Goal: Task Accomplishment & Management: Complete application form

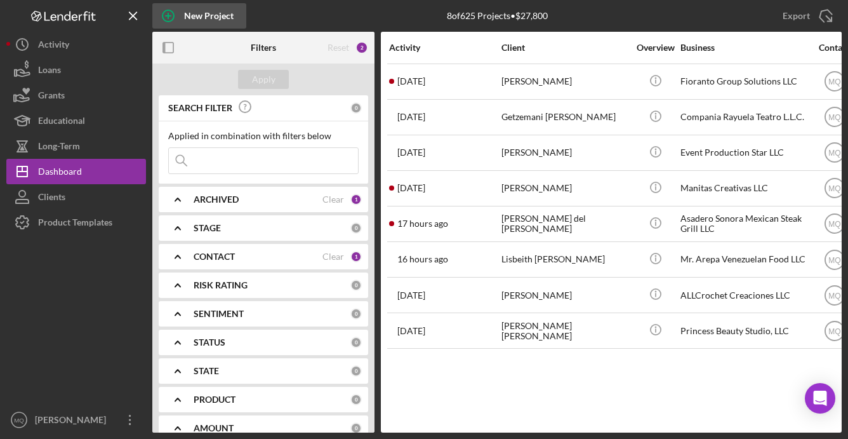
click at [172, 12] on circle "button" at bounding box center [168, 15] width 11 height 11
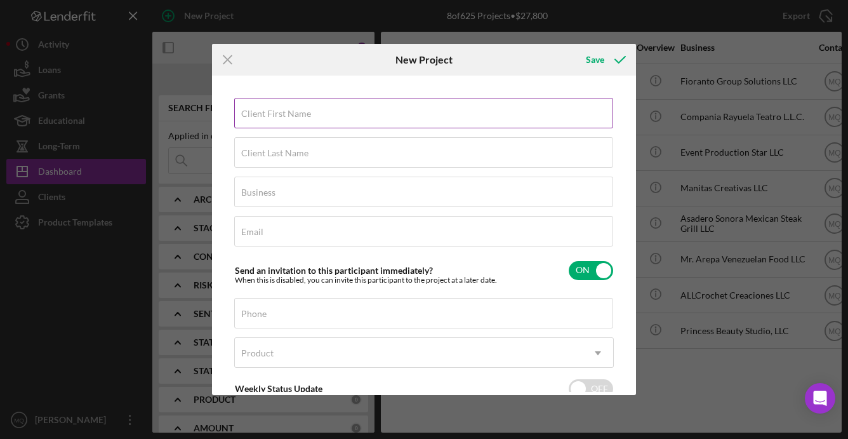
click at [352, 114] on input "Client First Name" at bounding box center [423, 113] width 379 height 30
type input "[PERSON_NAME]"
click at [305, 163] on input "Client Last Name" at bounding box center [423, 152] width 379 height 30
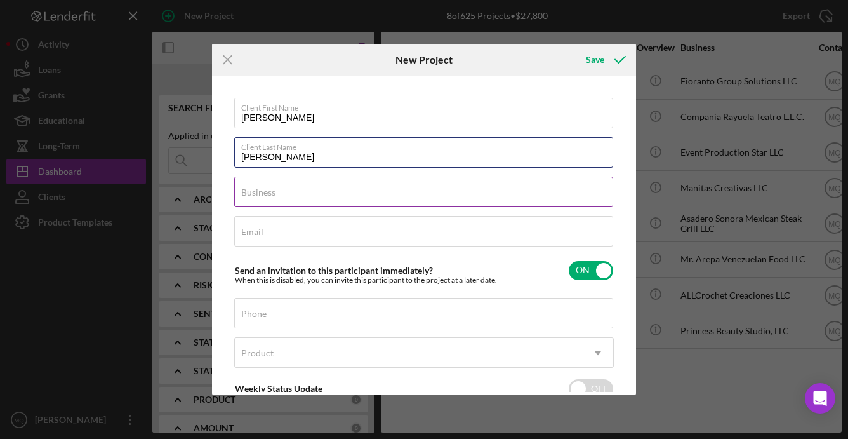
type input "[PERSON_NAME]"
click at [352, 194] on input "Business" at bounding box center [423, 191] width 379 height 30
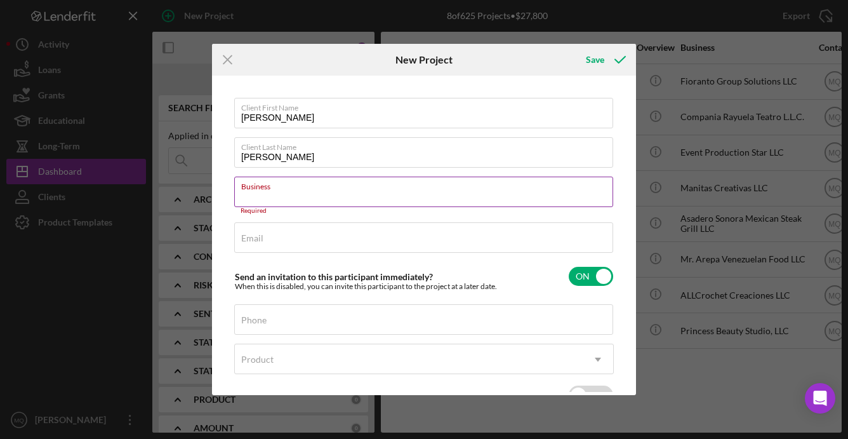
click at [325, 194] on input "Business" at bounding box center [423, 191] width 379 height 30
paste input "Lulala LLC"
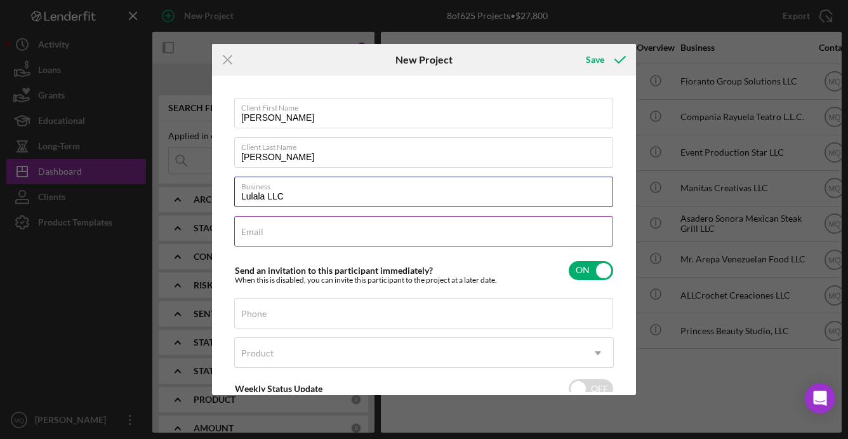
type input "Lulala LLC"
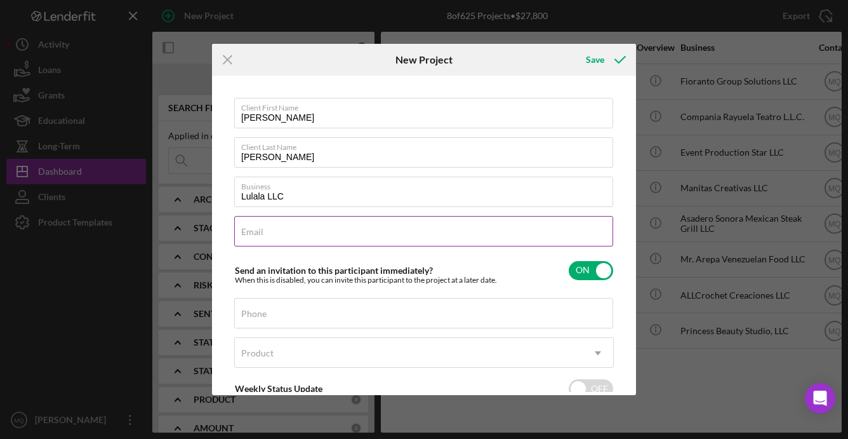
click at [267, 233] on input "Email" at bounding box center [423, 231] width 379 height 30
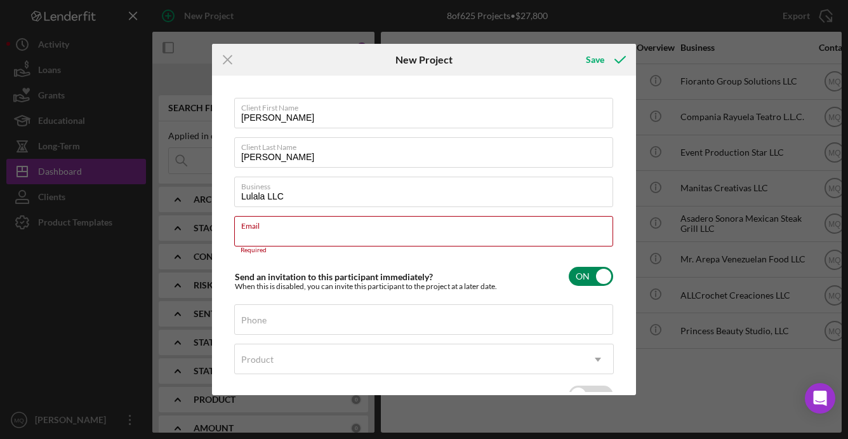
paste input "[EMAIL_ADDRESS][DOMAIN_NAME]"
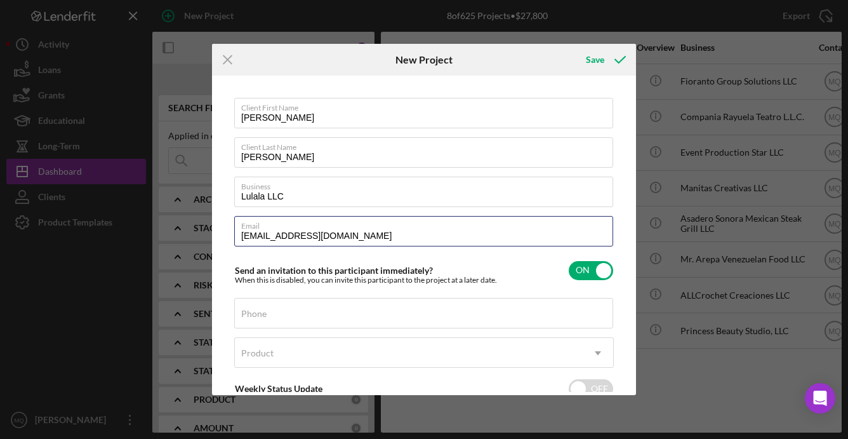
type input "[EMAIL_ADDRESS][DOMAIN_NAME]"
drag, startPoint x: 357, startPoint y: 236, endPoint x: 161, endPoint y: 203, distance: 198.8
click at [161, 203] on div "Icon/Menu Close New Project Save Client First Name [PERSON_NAME] Client Last Na…" at bounding box center [424, 219] width 848 height 439
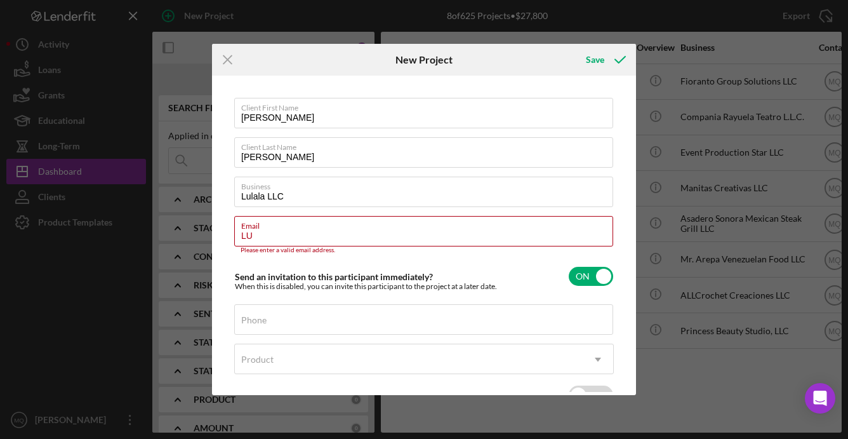
type input "L"
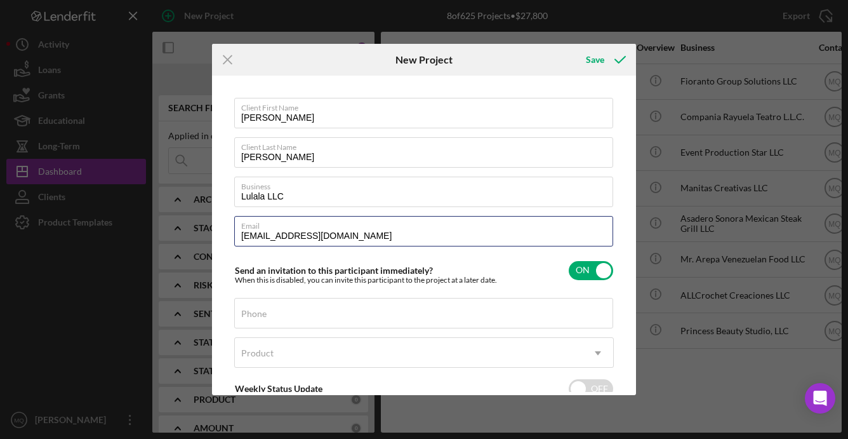
type input "[EMAIL_ADDRESS][DOMAIN_NAME]"
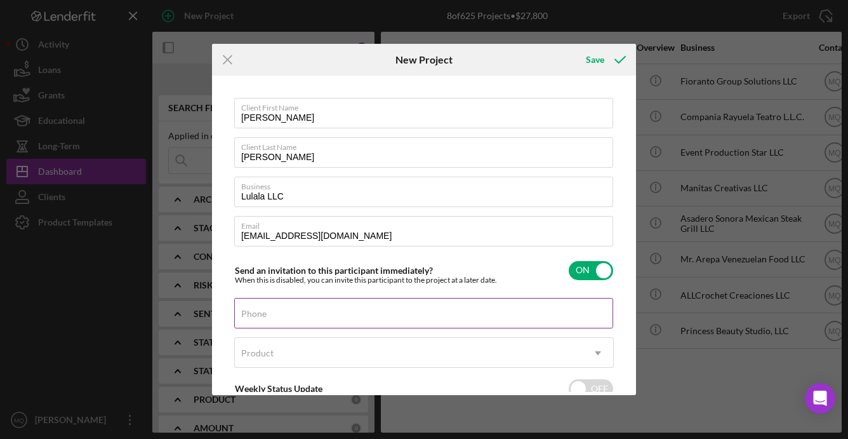
click at [411, 316] on input "Phone" at bounding box center [423, 313] width 379 height 30
paste input "[PHONE_NUMBER]"
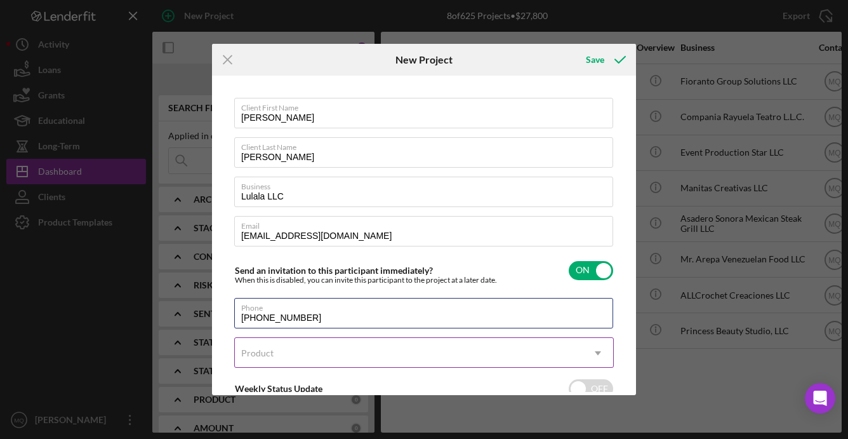
type input "[PHONE_NUMBER]"
click at [595, 354] on icon "Icon/Dropdown Arrow" at bounding box center [598, 353] width 30 height 30
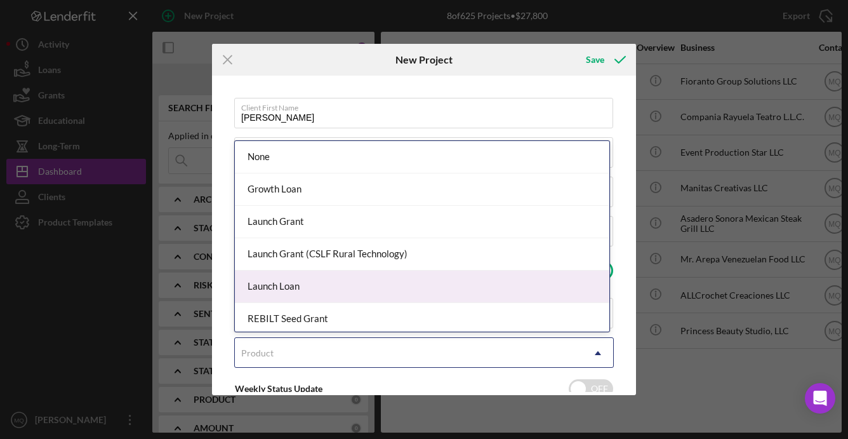
click at [343, 287] on div "Launch Loan" at bounding box center [422, 286] width 375 height 32
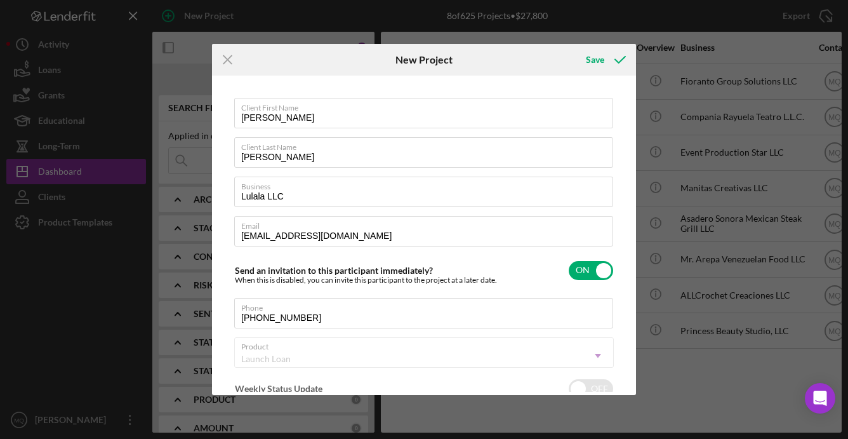
checkbox input "true"
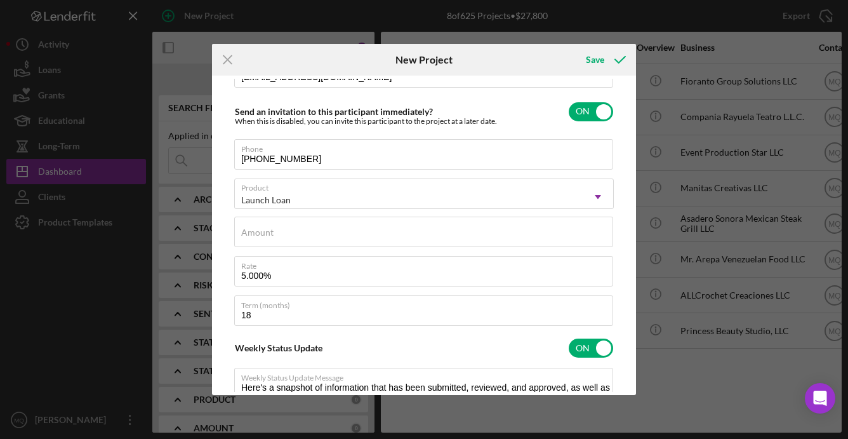
scroll to position [181, 0]
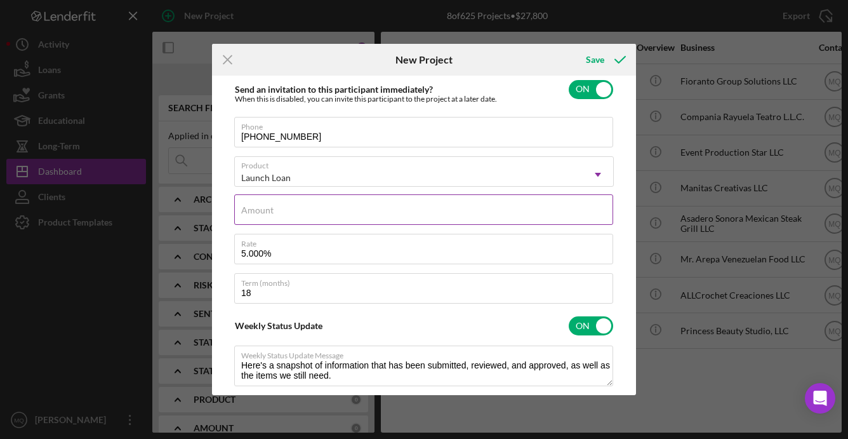
click at [401, 212] on input "Amount" at bounding box center [423, 209] width 379 height 30
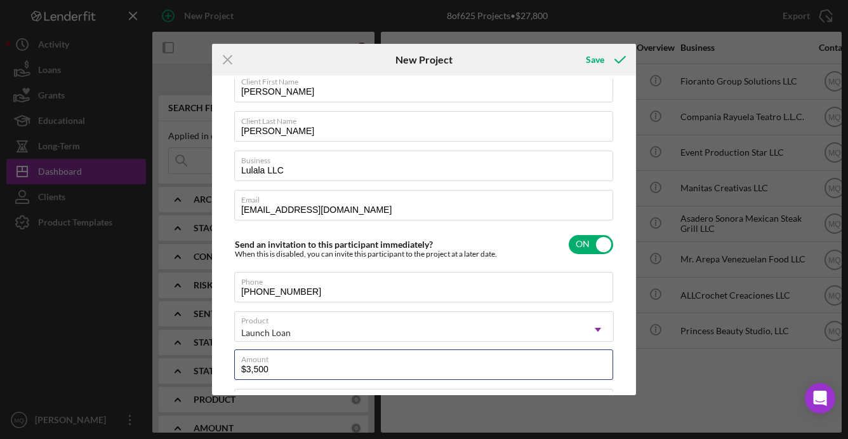
scroll to position [0, 0]
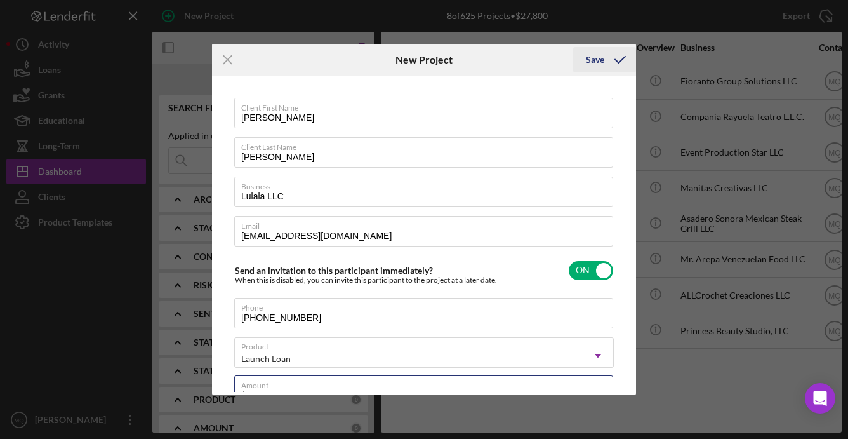
type input "$3,500"
click at [608, 64] on icon "submit" at bounding box center [620, 60] width 32 height 32
checkbox input "false"
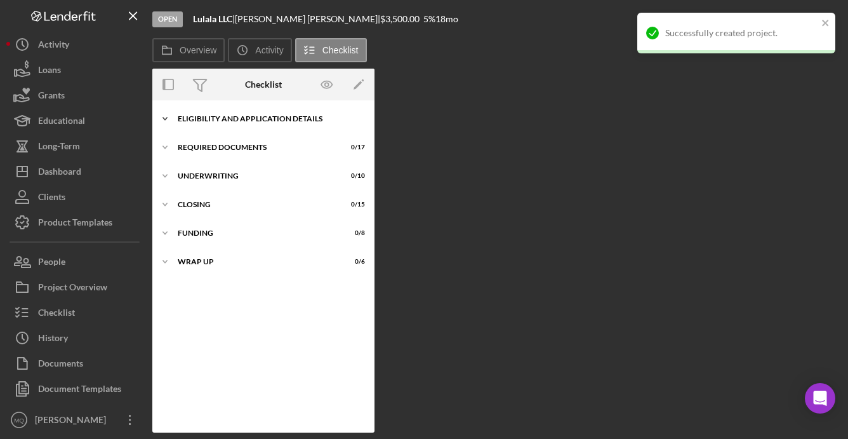
click at [280, 119] on div "Eligibility and Application Details" at bounding box center [268, 119] width 181 height 8
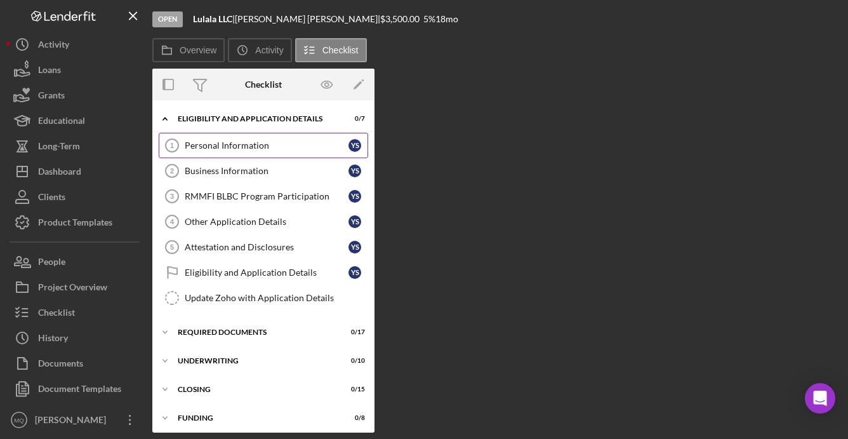
click at [265, 147] on div "Personal Information" at bounding box center [267, 145] width 164 height 10
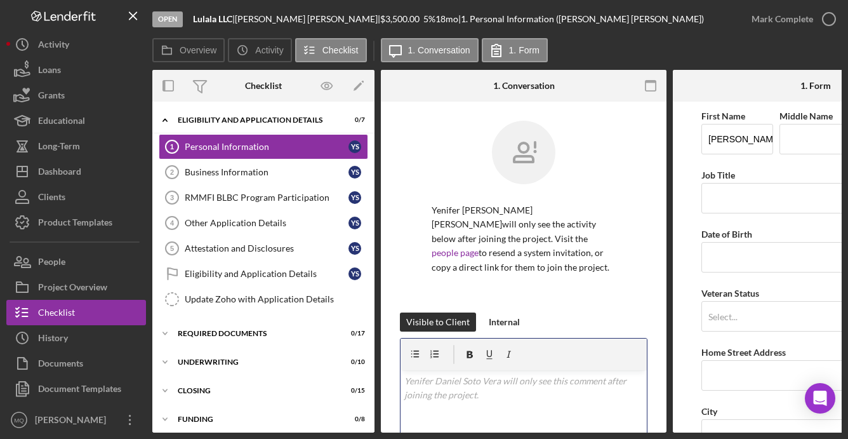
click at [547, 388] on div "v Color teal Color pink Remove color Add row above Add row below Add column bef…" at bounding box center [524, 425] width 246 height 111
paste div
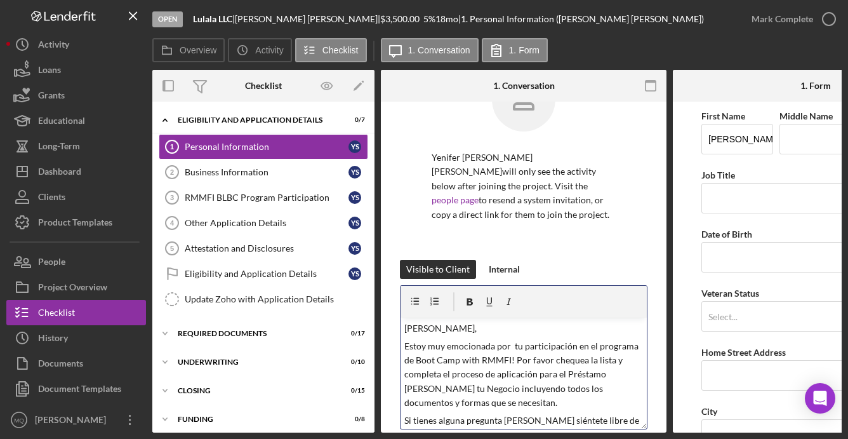
click at [462, 328] on p "[PERSON_NAME]," at bounding box center [523, 328] width 239 height 14
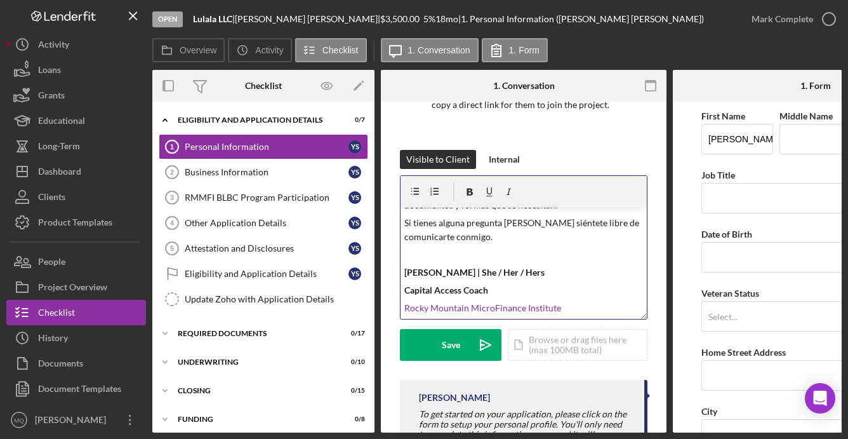
scroll to position [177, 0]
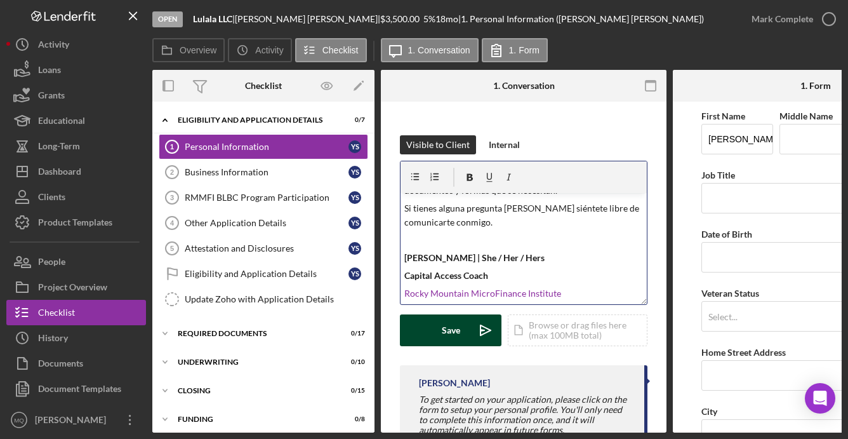
click at [455, 328] on div "Save" at bounding box center [451, 330] width 18 height 32
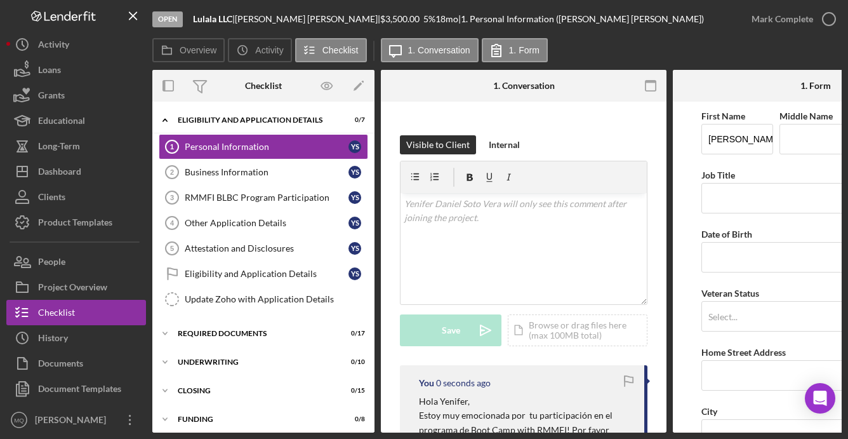
scroll to position [0, 0]
click at [86, 260] on button "People" at bounding box center [76, 261] width 140 height 25
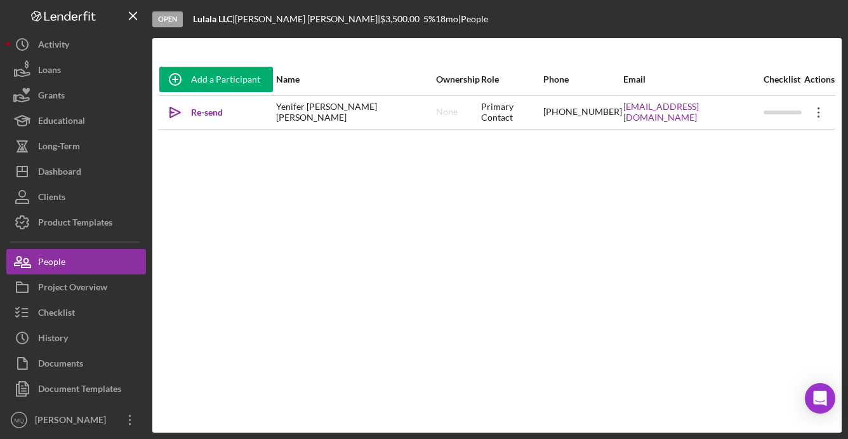
click at [818, 112] on icon "Icon/Overflow" at bounding box center [819, 112] width 32 height 32
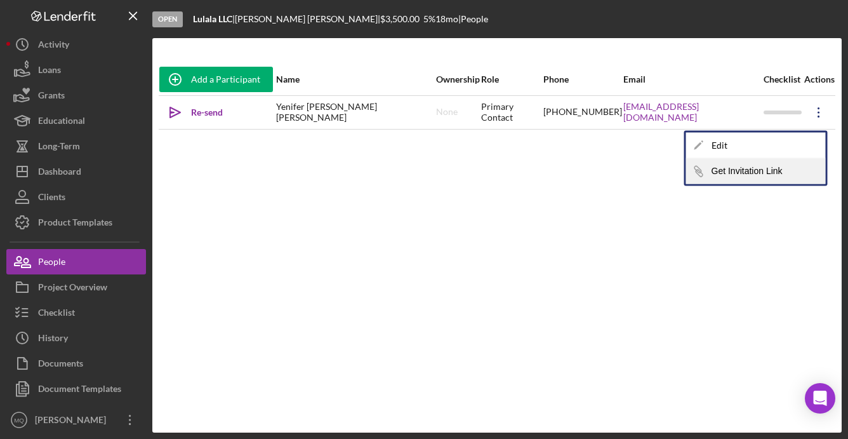
click at [770, 174] on button "Icon/Link Get Invitation Link" at bounding box center [756, 171] width 140 height 25
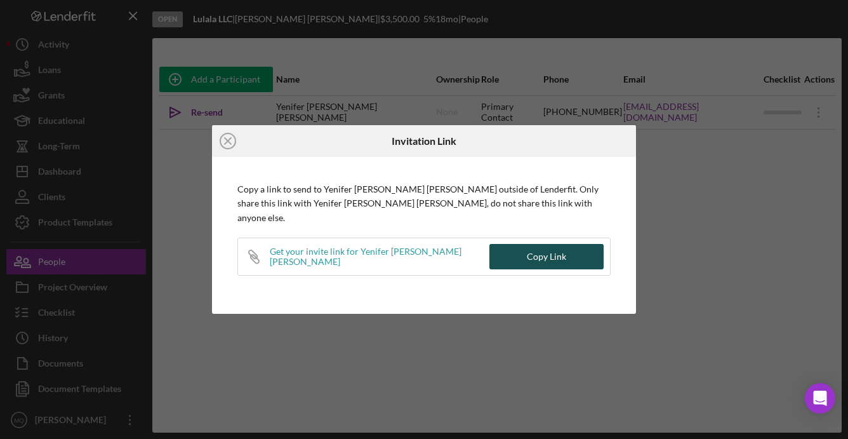
click at [587, 251] on button "Copy Link" at bounding box center [546, 256] width 114 height 25
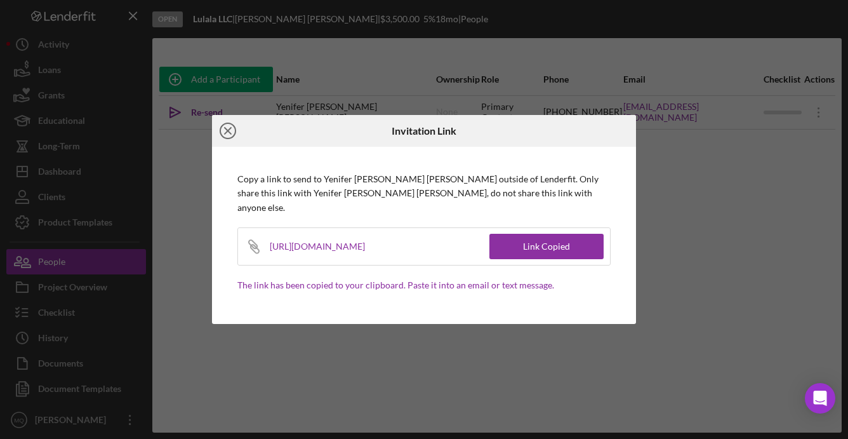
click at [229, 133] on icon "Icon/Close" at bounding box center [228, 131] width 32 height 32
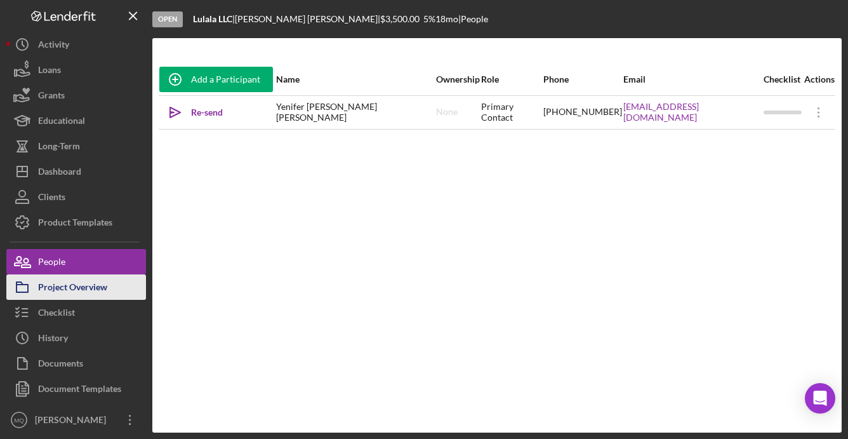
click at [92, 286] on div "Project Overview" at bounding box center [72, 288] width 69 height 29
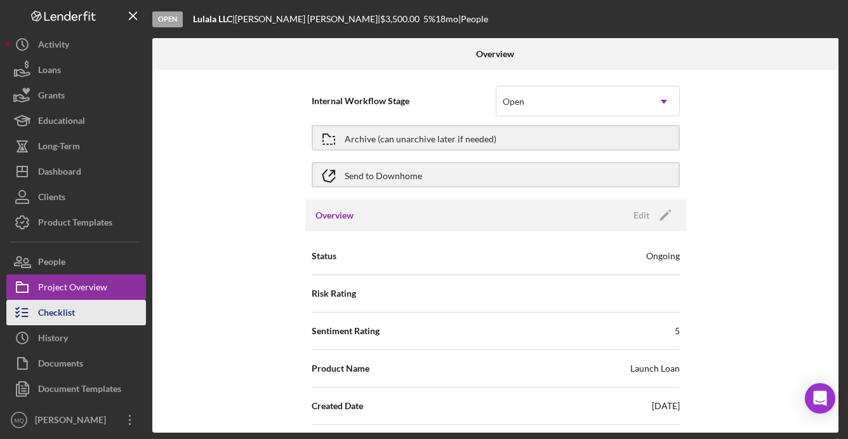
click at [110, 310] on button "Checklist" at bounding box center [76, 312] width 140 height 25
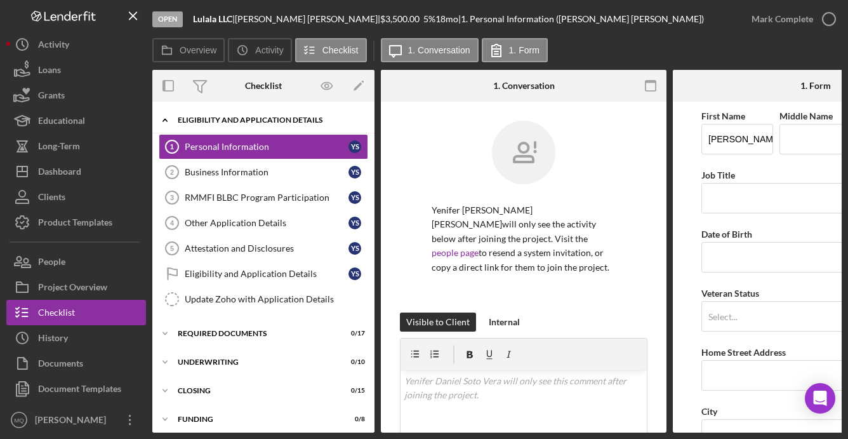
click at [167, 121] on icon "Icon/Expander" at bounding box center [164, 119] width 25 height 25
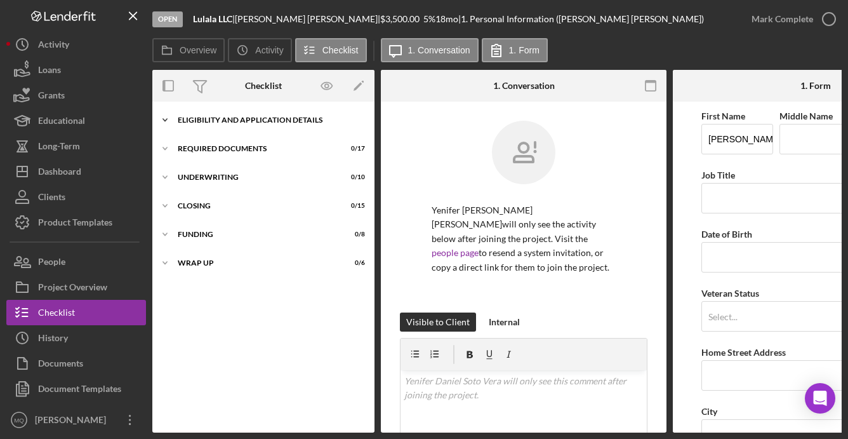
click at [167, 121] on icon "Icon/Expander" at bounding box center [164, 119] width 25 height 25
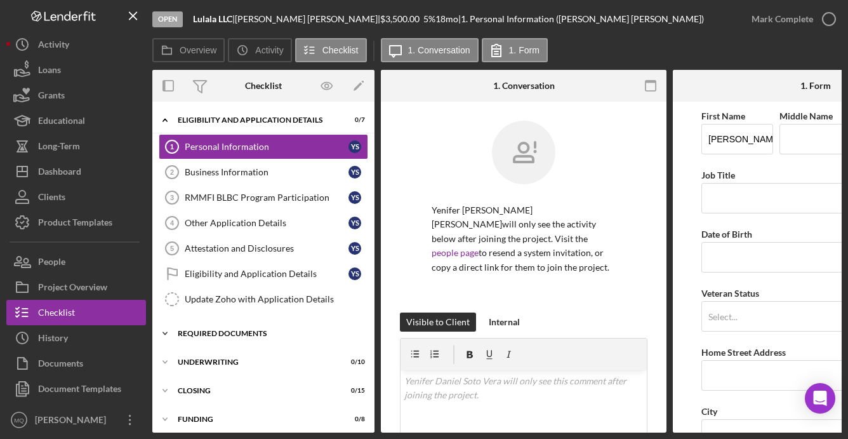
click at [252, 335] on div "Required Documents" at bounding box center [268, 333] width 181 height 8
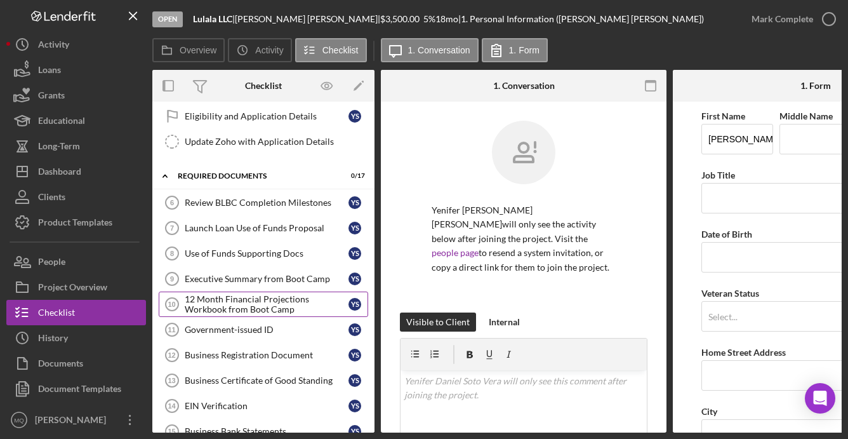
scroll to position [161, 0]
